Goal: Entertainment & Leisure: Consume media (video, audio)

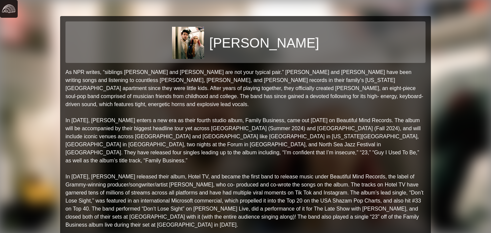
click at [14, 11] on img at bounding box center [8, 8] width 13 height 13
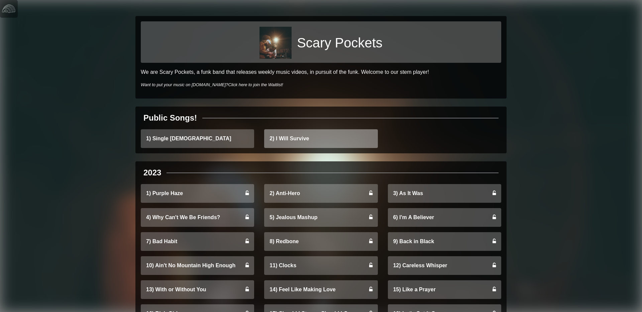
click at [352, 143] on link "2) I Will Survive" at bounding box center [320, 138] width 113 height 19
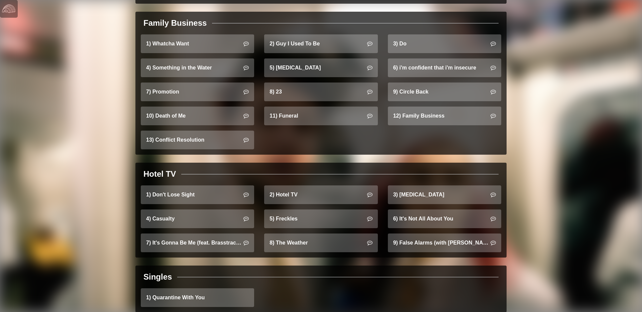
scroll to position [438, 0]
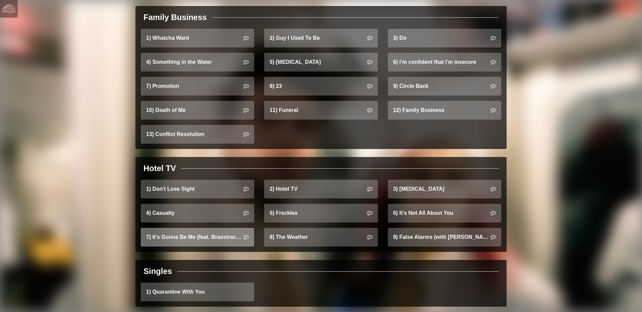
click at [230, 228] on link "7) It's Gonna Be Me (feat. Brasstracks)" at bounding box center [197, 237] width 113 height 19
